Goal: Check status: Check status

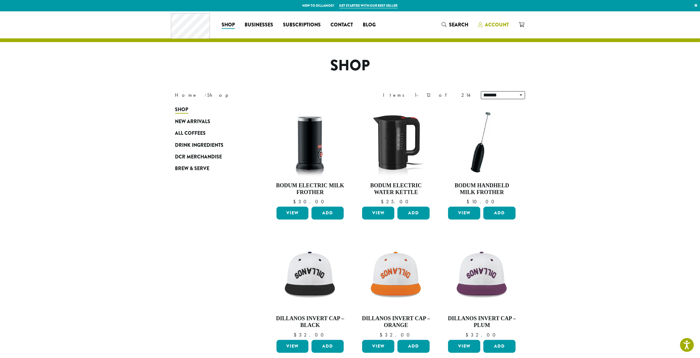
click at [495, 25] on span "Account" at bounding box center [497, 24] width 24 height 7
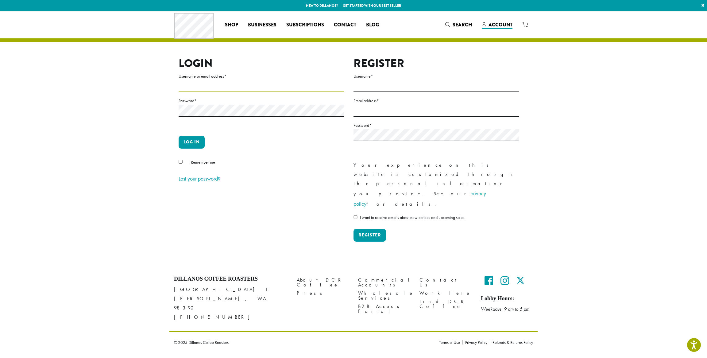
click at [186, 84] on input "Username or email address *" at bounding box center [262, 86] width 166 height 12
type input "**********"
click at [190, 140] on button "Log in" at bounding box center [192, 142] width 26 height 13
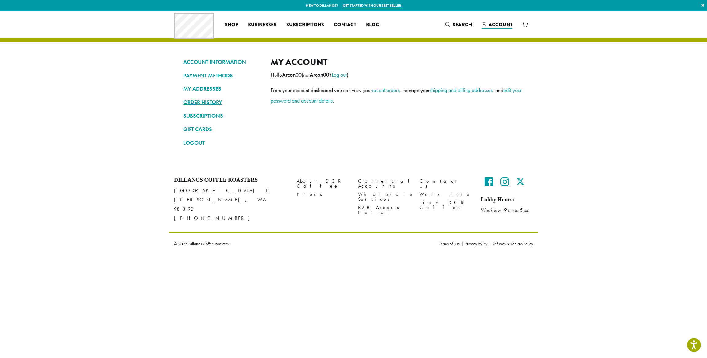
click at [204, 106] on link "ORDER HISTORY" at bounding box center [222, 102] width 78 height 10
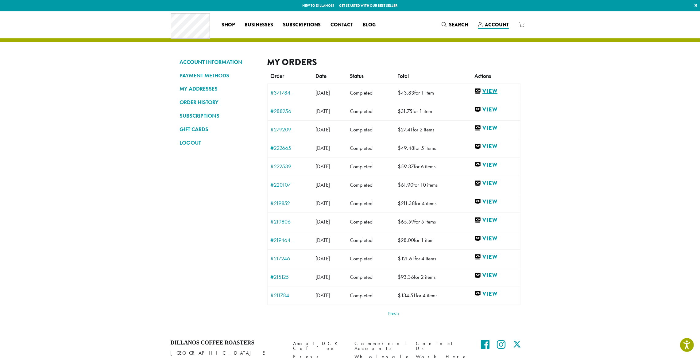
click at [488, 93] on link "View" at bounding box center [495, 91] width 43 height 8
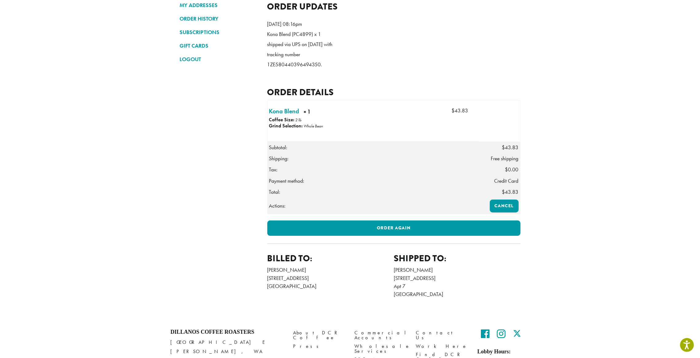
scroll to position [73, 0]
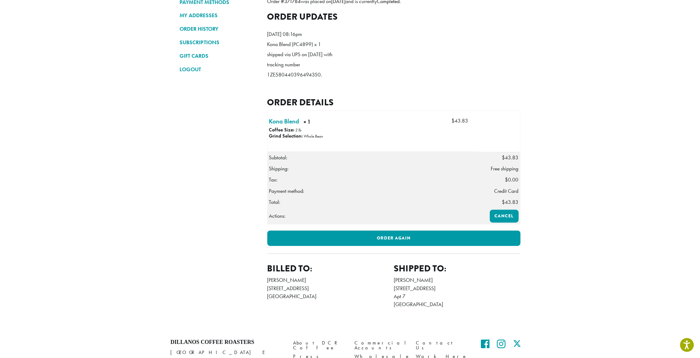
click at [301, 80] on p "Kona Blend (PC4899) x 1 shipped via UPS on [DATE] with tracking number 1ZE58044…" at bounding box center [302, 59] width 71 height 40
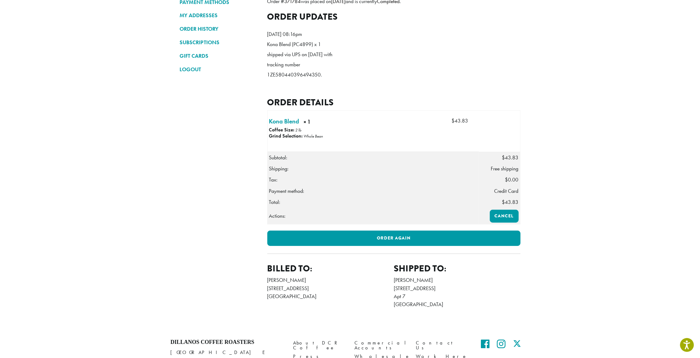
click at [301, 80] on p "Kona Blend (PC4899) x 1 shipped via UPS on [DATE] with tracking number 1ZE58044…" at bounding box center [302, 59] width 71 height 40
